Goal: Task Accomplishment & Management: Complete application form

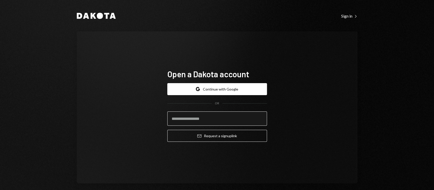
click at [213, 120] on input "email" at bounding box center [217, 118] width 100 height 14
click at [94, 18] on icon at bounding box center [94, 16] width 6 height 6
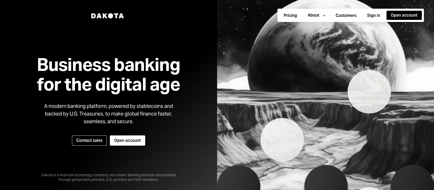
click at [78, 92] on h1 "Business banking for the digital age" at bounding box center [109, 74] width 156 height 39
click at [111, 15] on icon at bounding box center [110, 15] width 5 height 5
click at [106, 13] on icon at bounding box center [105, 15] width 5 height 5
click at [121, 140] on button "Open account" at bounding box center [127, 140] width 35 height 10
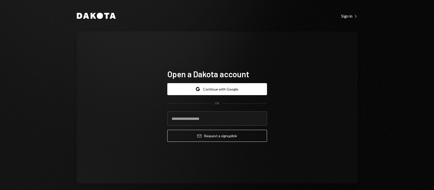
click at [88, 14] on icon "Dakota" at bounding box center [96, 16] width 39 height 6
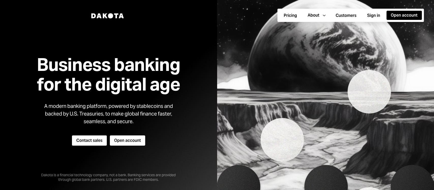
click at [89, 145] on button "Contact sales" at bounding box center [89, 140] width 35 height 10
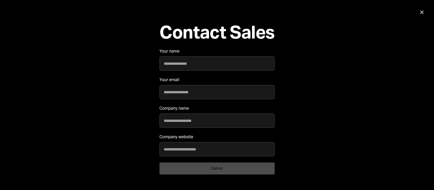
click at [89, 145] on div "Contact Sales Your name Your email Company name Company website Submit Close" at bounding box center [217, 95] width 434 height 190
click at [417, 15] on div "Contact Sales Your name Your email Company name Company website Submit Close" at bounding box center [217, 95] width 434 height 190
click at [423, 6] on div "Contact Sales Your name Your email Company name Company website Submit Close" at bounding box center [217, 95] width 434 height 190
click at [420, 16] on div "Contact Sales Your name Your email Company name Company website Submit Close" at bounding box center [217, 95] width 434 height 190
click at [421, 14] on icon "Close" at bounding box center [422, 12] width 6 height 6
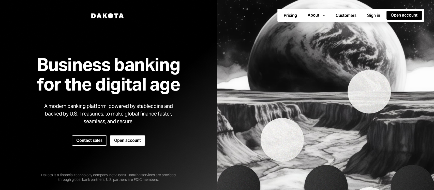
click at [101, 15] on icon "Dakota" at bounding box center [107, 15] width 33 height 5
